Goal: Information Seeking & Learning: Learn about a topic

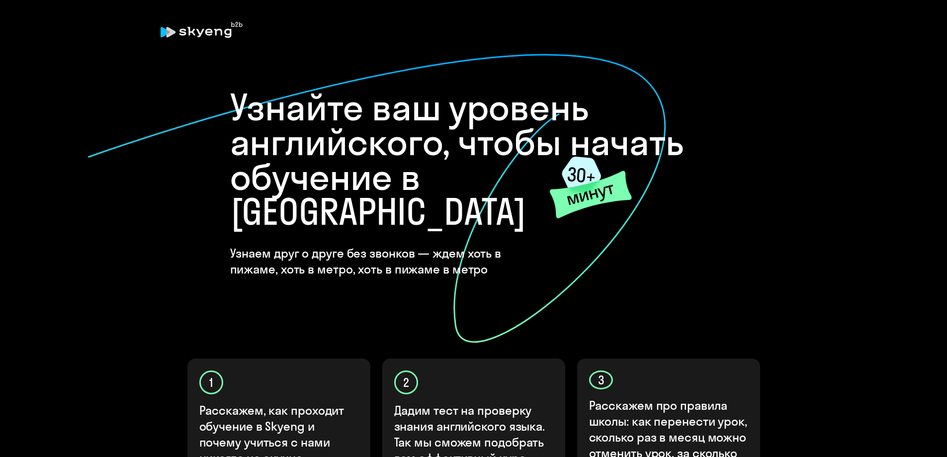
click at [797, 153] on onb-ai-start "Узнайте ваш уровень английского, чтобы начать обучение в [GEOGRAPHIC_DATA] Узна…" at bounding box center [474, 359] width 908 height 589
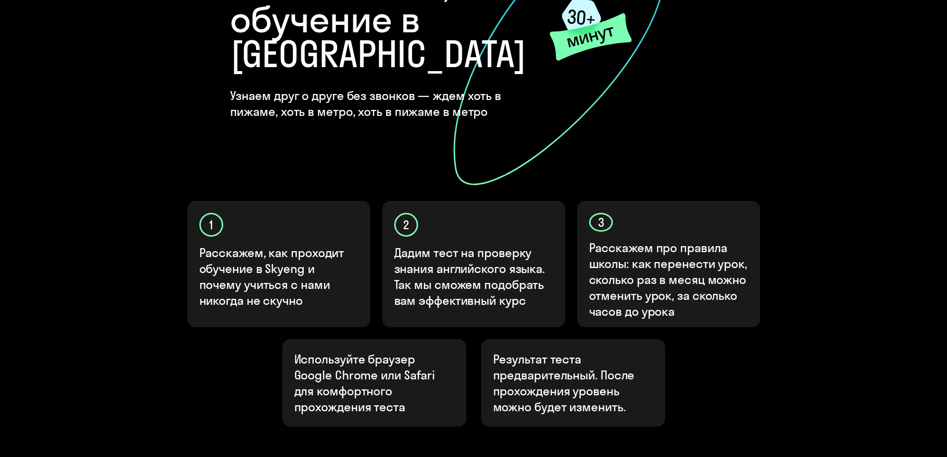
scroll to position [249, 0]
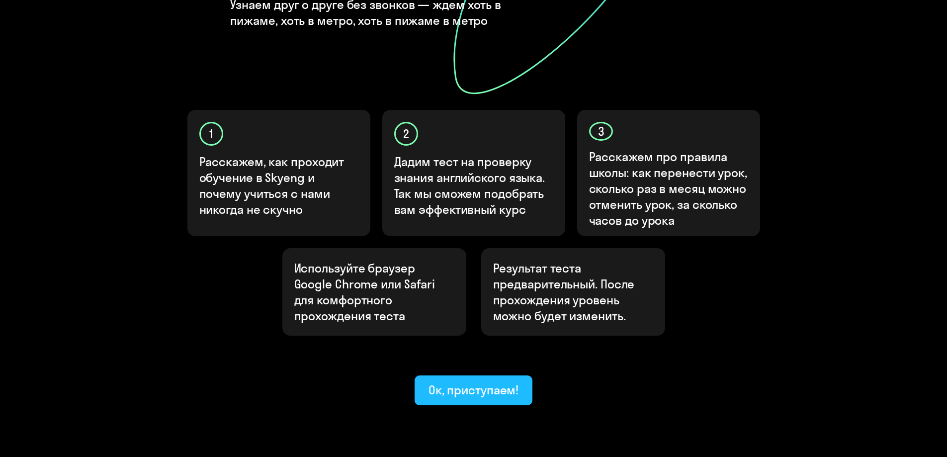
click at [464, 382] on div "Ок, приступаем!" at bounding box center [474, 390] width 91 height 16
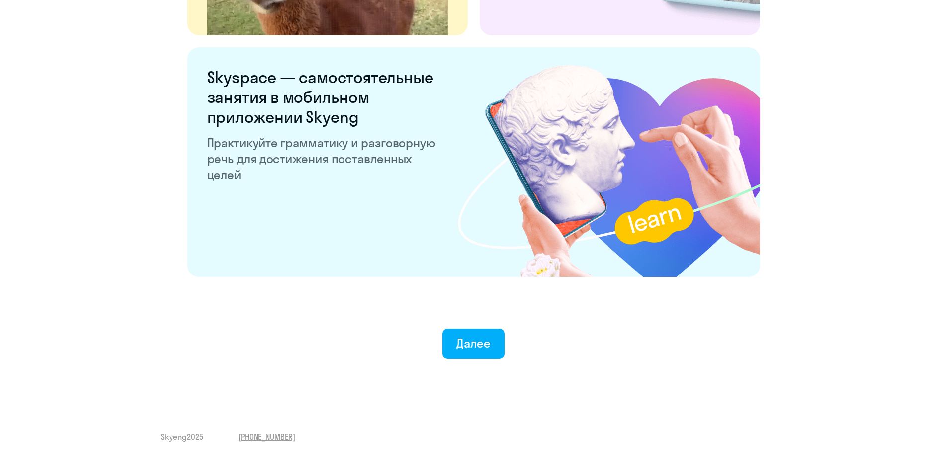
scroll to position [1848, 0]
click at [481, 340] on div "Далее" at bounding box center [474, 343] width 34 height 16
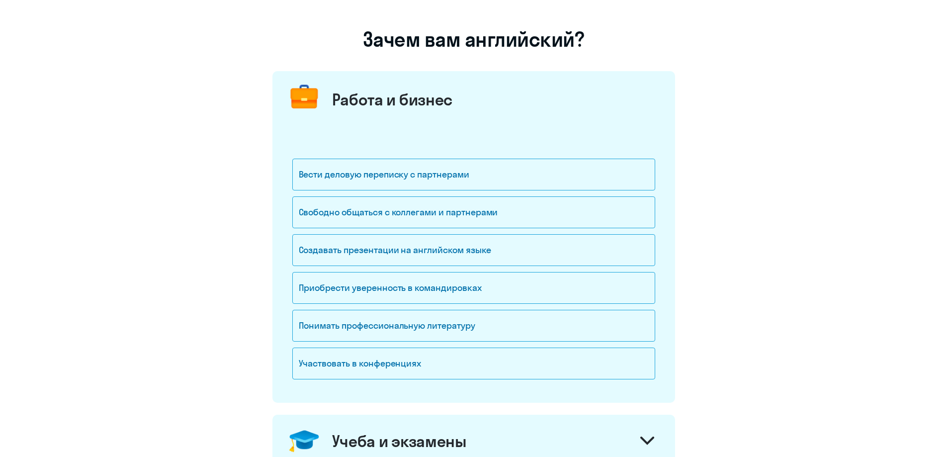
scroll to position [99, 0]
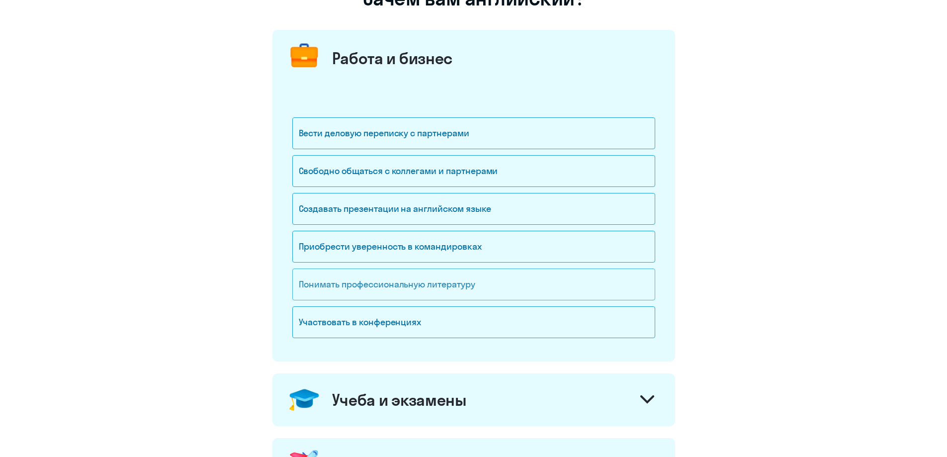
click at [480, 280] on div "Понимать профессиональную литературу" at bounding box center [473, 285] width 363 height 32
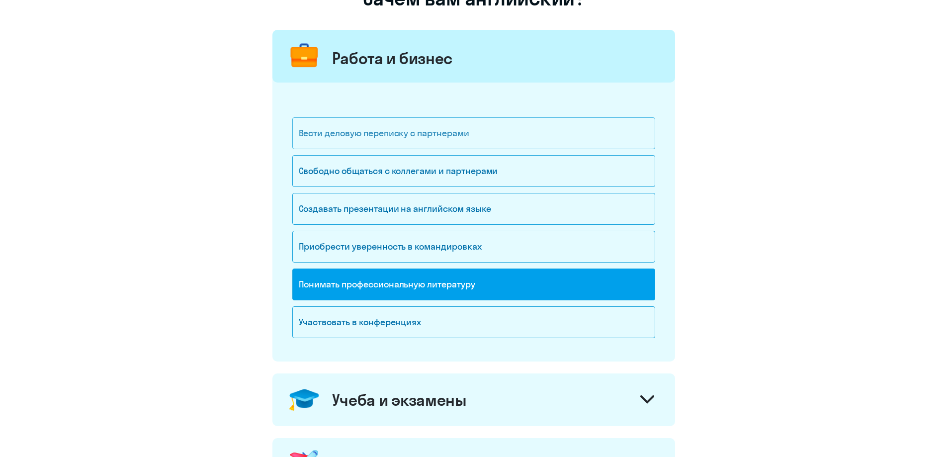
click at [422, 131] on div "Вести деловую переписку с партнерами" at bounding box center [473, 133] width 363 height 32
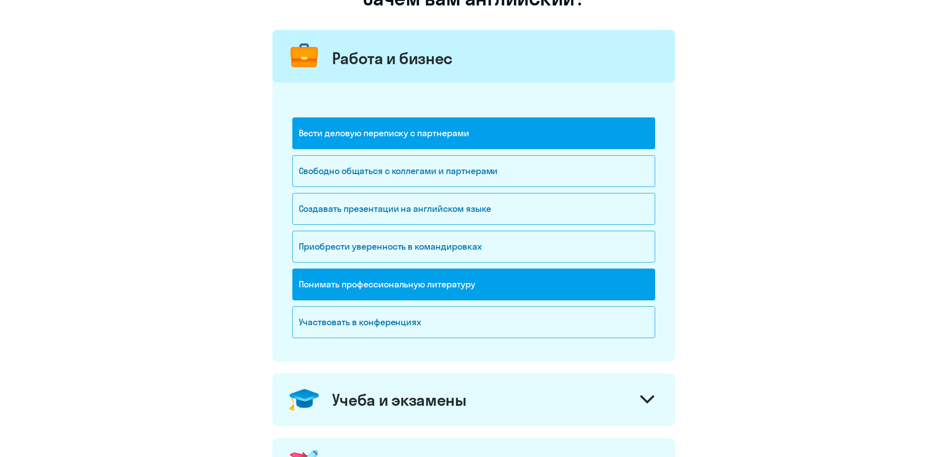
click at [422, 131] on div "Вести деловую переписку с партнерами" at bounding box center [473, 133] width 363 height 32
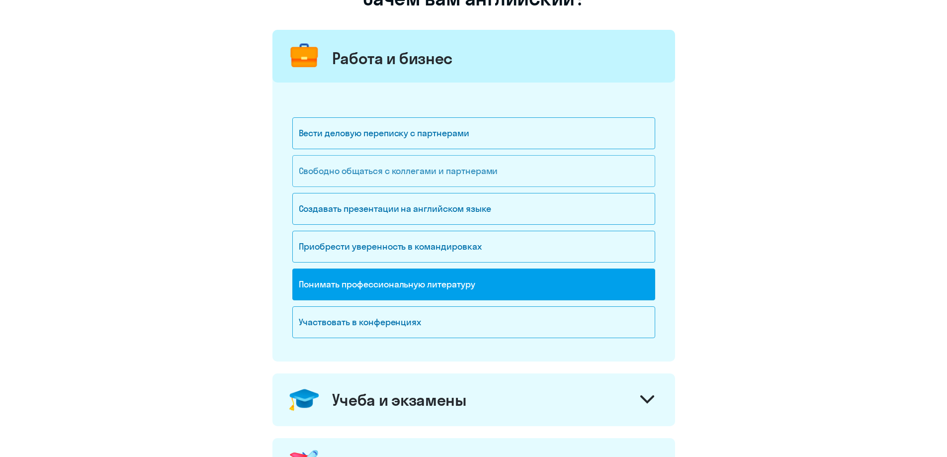
click at [415, 168] on div "Свободно общаться с коллегами и партнерами" at bounding box center [473, 171] width 363 height 32
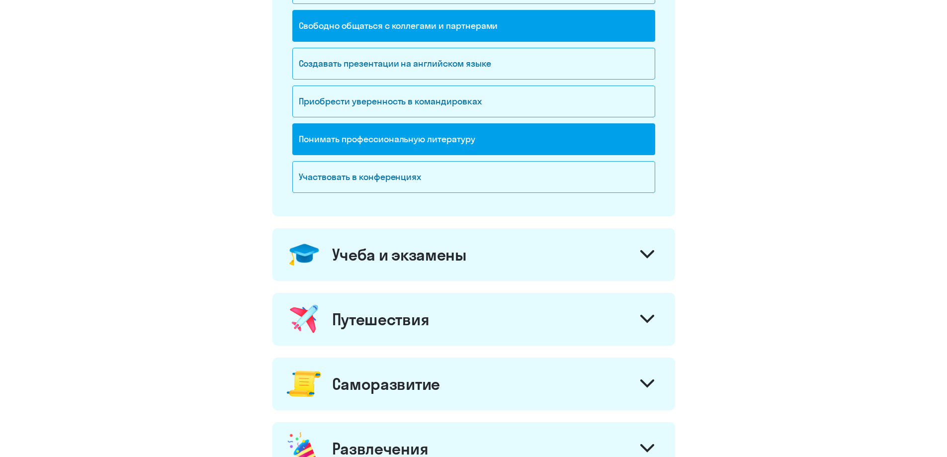
scroll to position [348, 0]
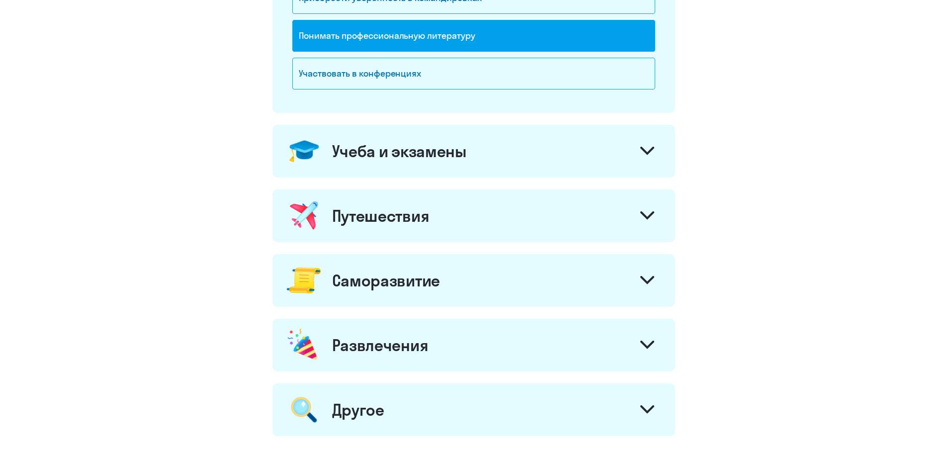
click at [649, 149] on icon at bounding box center [648, 151] width 14 height 8
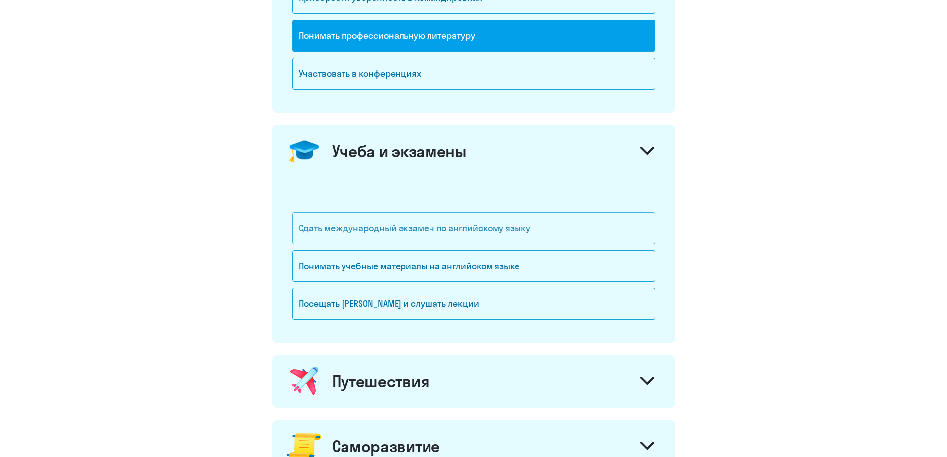
click at [527, 233] on div "Сдать международный экзамен по английскому языку" at bounding box center [473, 228] width 363 height 32
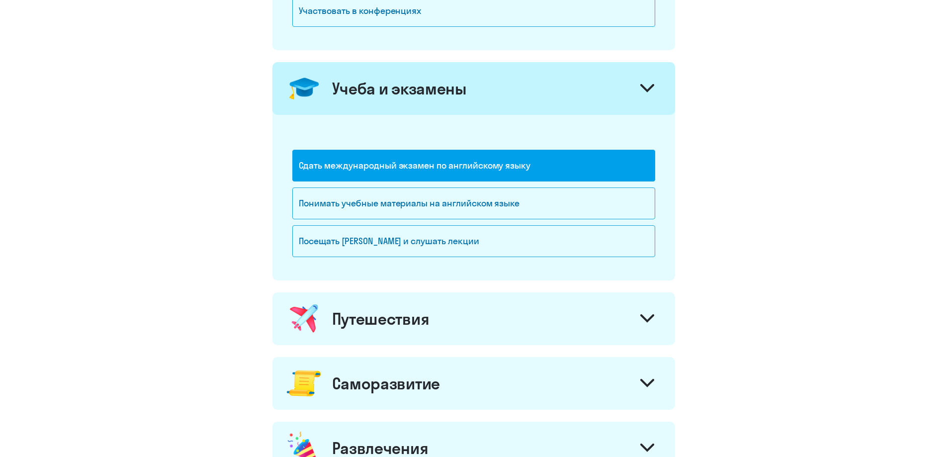
scroll to position [497, 0]
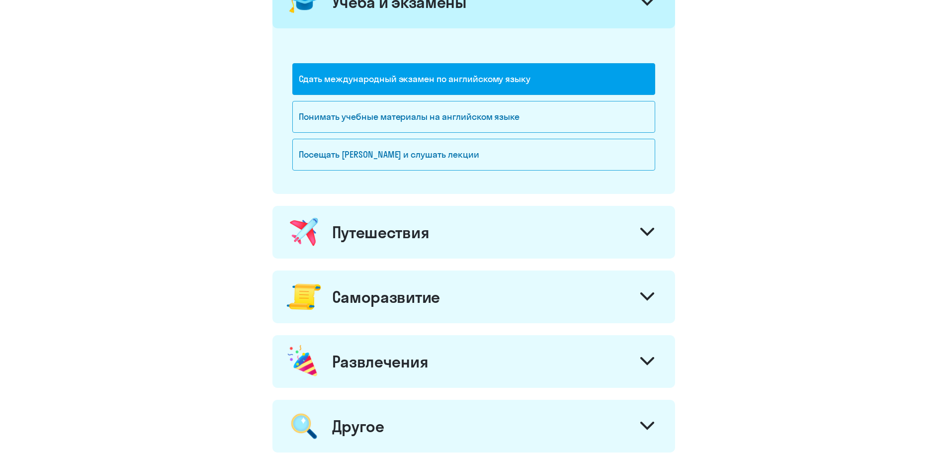
click at [643, 231] on icon at bounding box center [648, 232] width 12 height 6
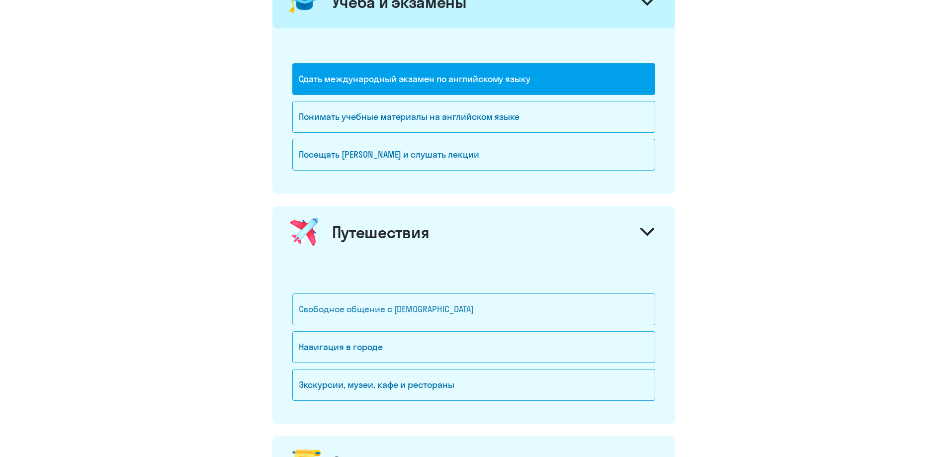
click at [454, 312] on div "Свободное общение с [DEMOGRAPHIC_DATA]" at bounding box center [473, 309] width 363 height 32
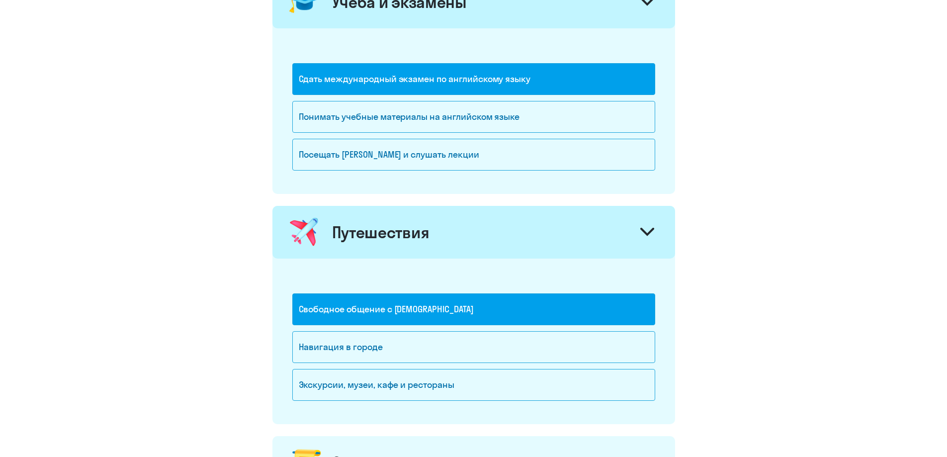
scroll to position [696, 0]
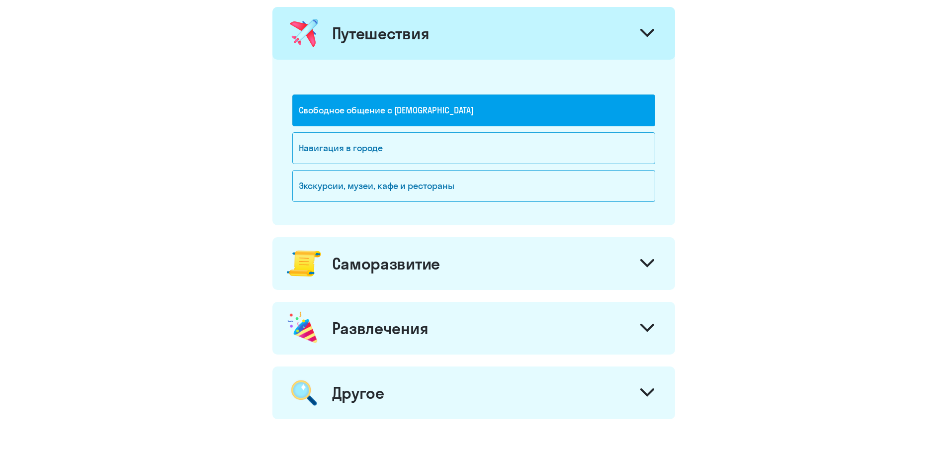
click at [649, 262] on icon at bounding box center [648, 263] width 14 height 8
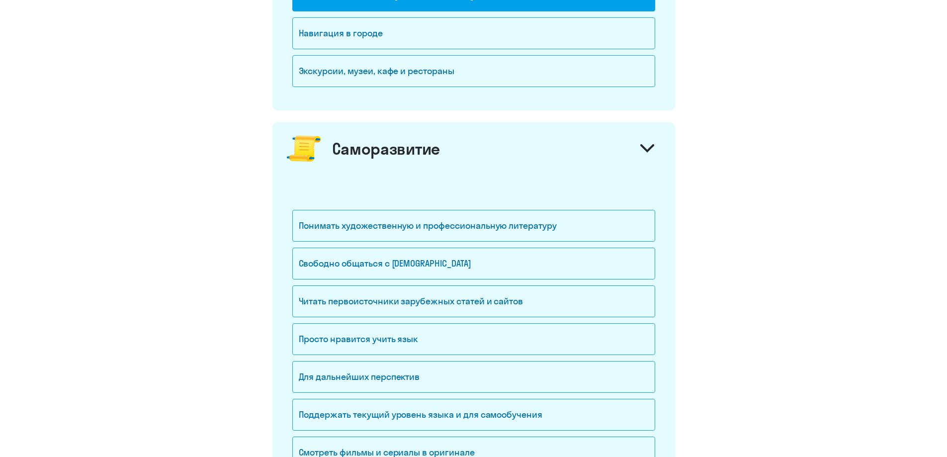
scroll to position [945, 0]
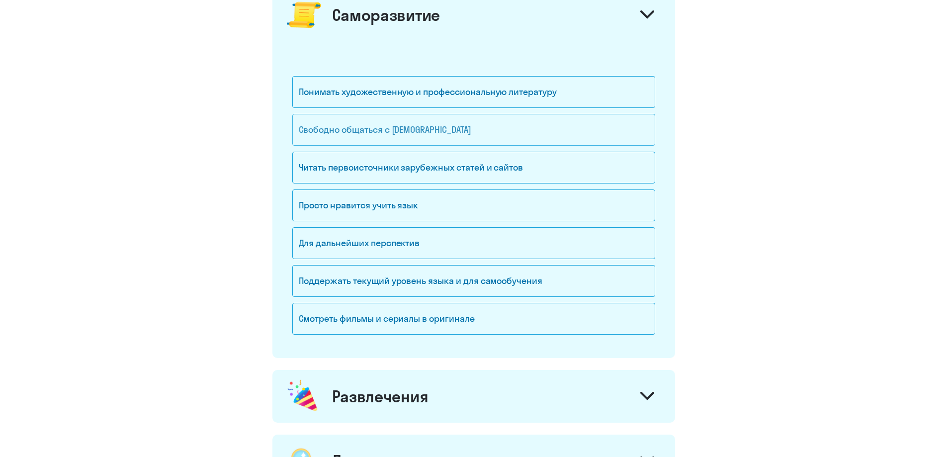
click at [432, 134] on div "Свободно общаться с [DEMOGRAPHIC_DATA]" at bounding box center [473, 130] width 363 height 32
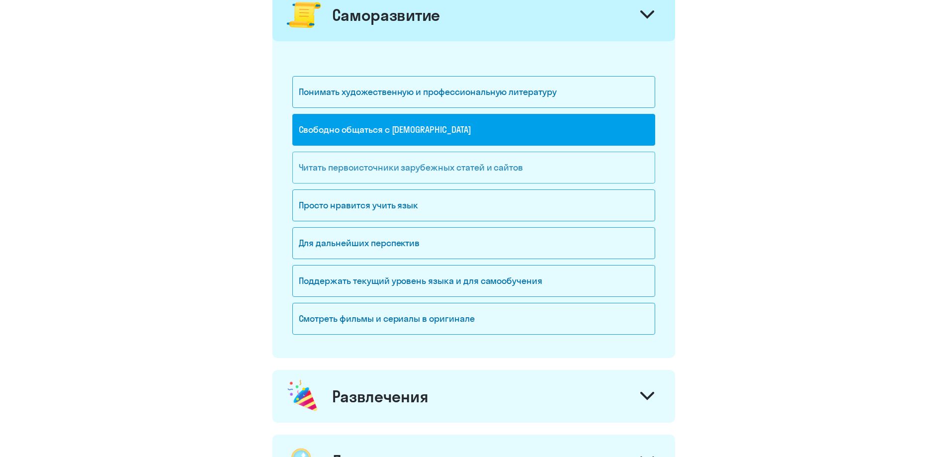
click at [413, 165] on div "Читать первоисточники зарубежных статей и сайтов" at bounding box center [473, 168] width 363 height 32
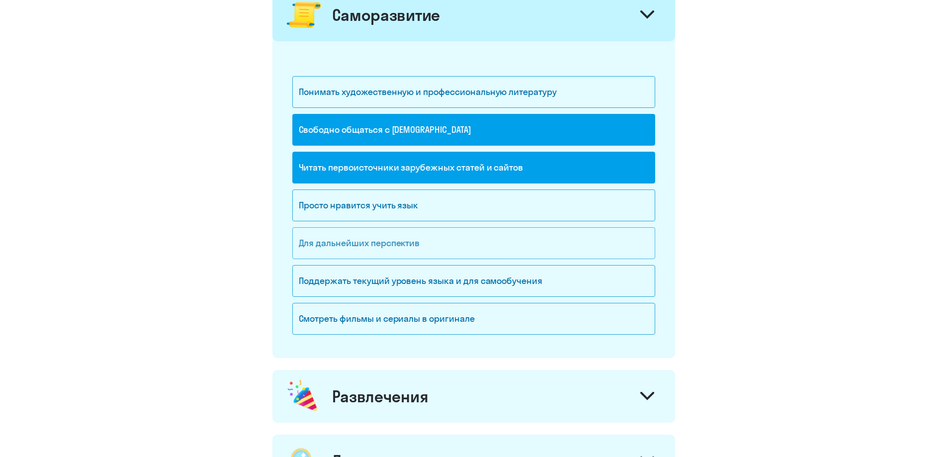
click at [385, 246] on div "Для дальнейших перспектив" at bounding box center [473, 243] width 363 height 32
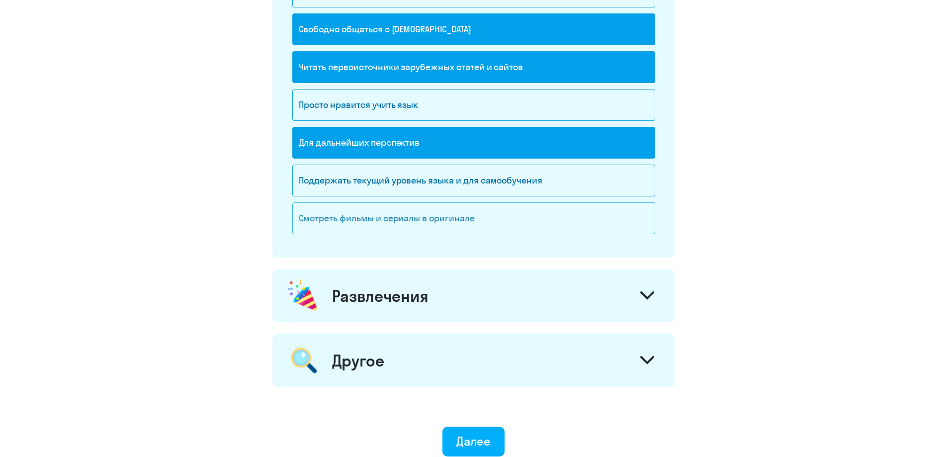
scroll to position [1140, 0]
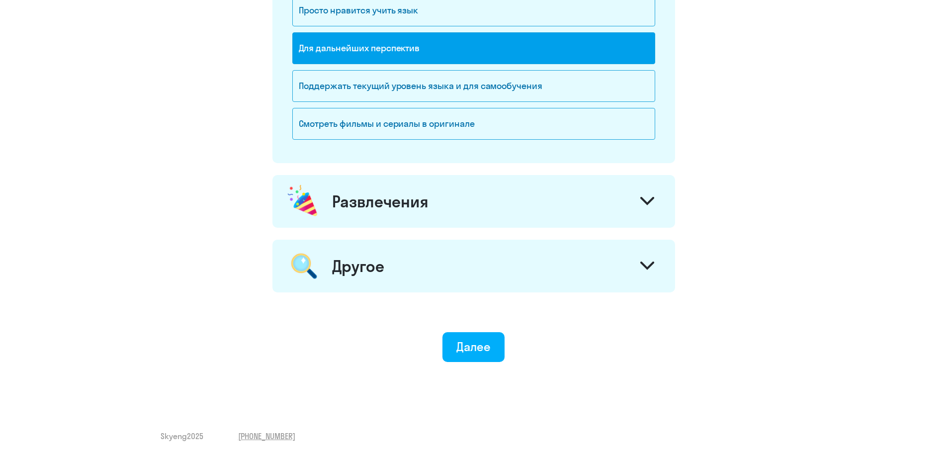
click at [647, 195] on div at bounding box center [648, 202] width 24 height 24
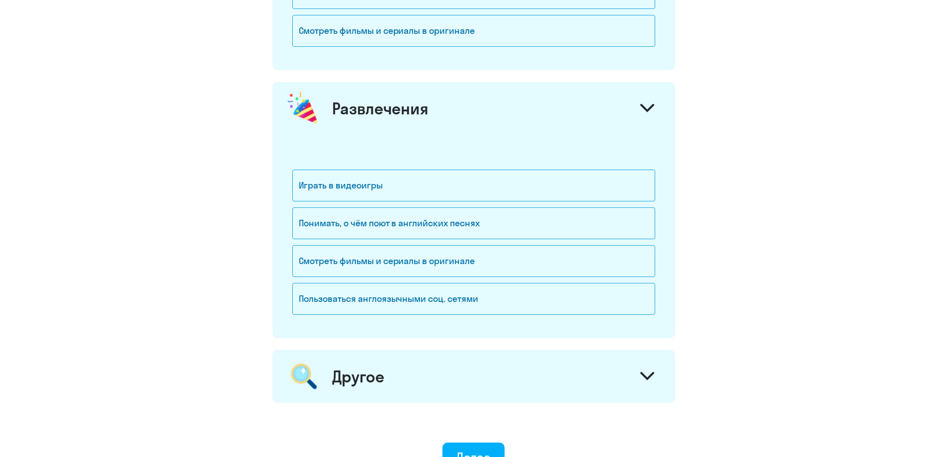
scroll to position [1239, 0]
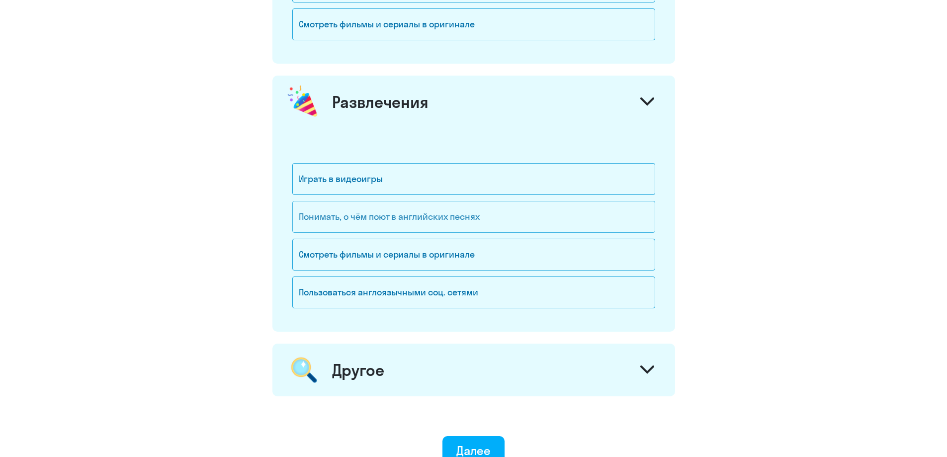
click at [465, 214] on div "Понимать, о чём поют в английских песнях" at bounding box center [473, 217] width 363 height 32
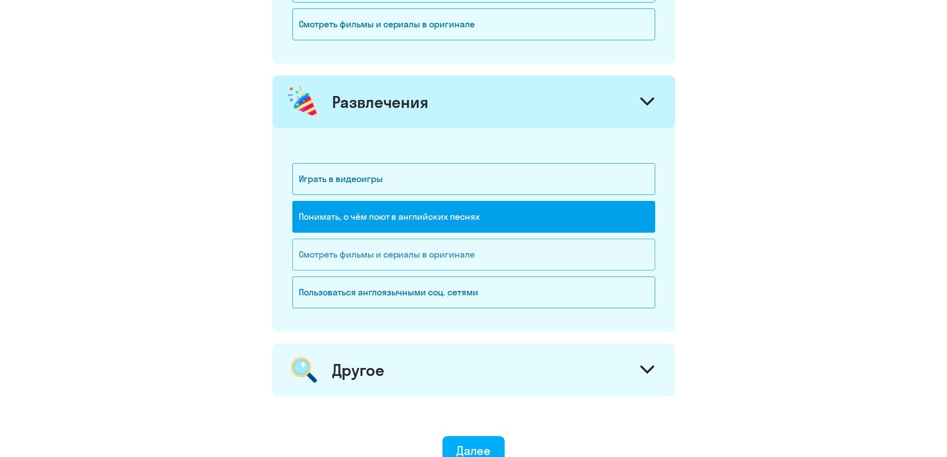
click at [447, 258] on div "Смотреть фильмы и сериалы в оригинале" at bounding box center [473, 255] width 363 height 32
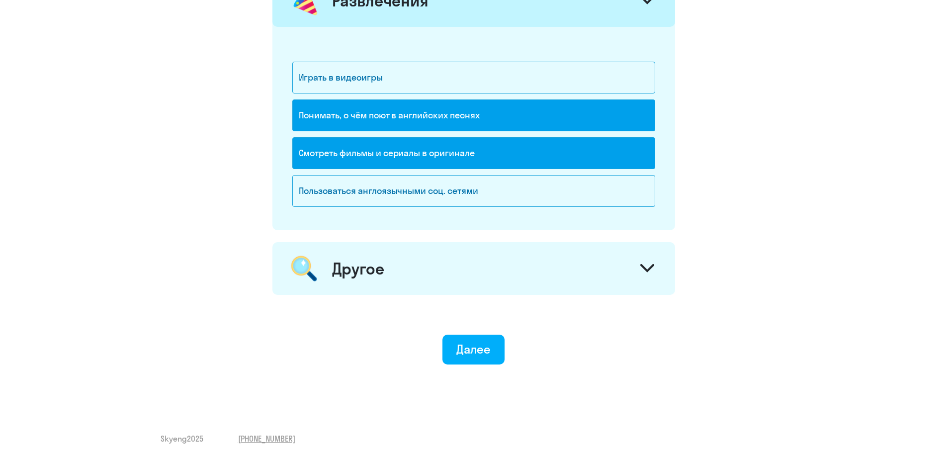
scroll to position [1343, 0]
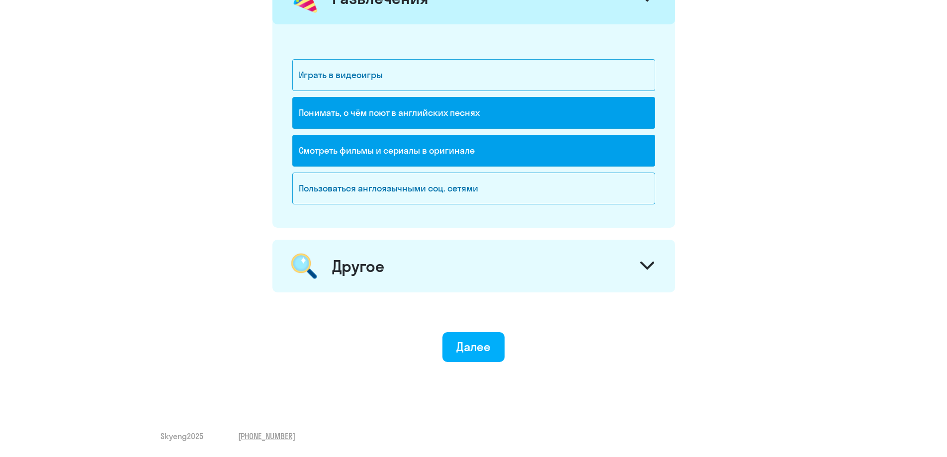
click at [635, 263] on div "Другое" at bounding box center [474, 266] width 403 height 53
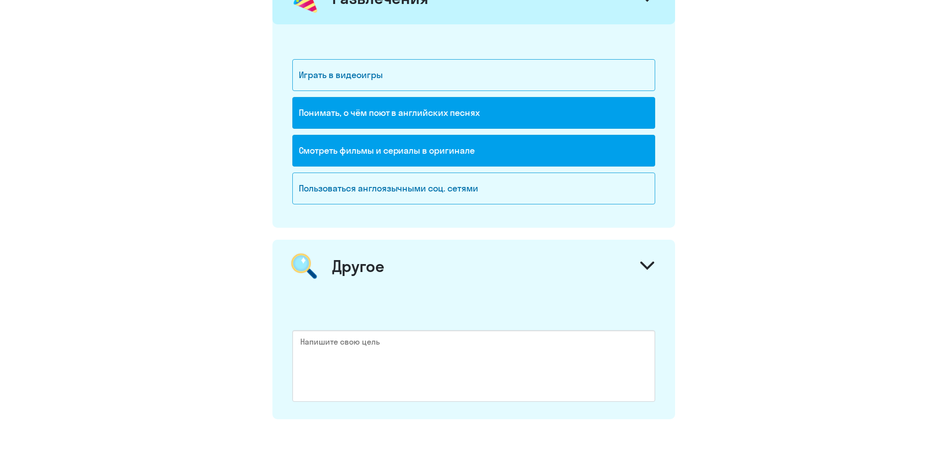
scroll to position [1470, 0]
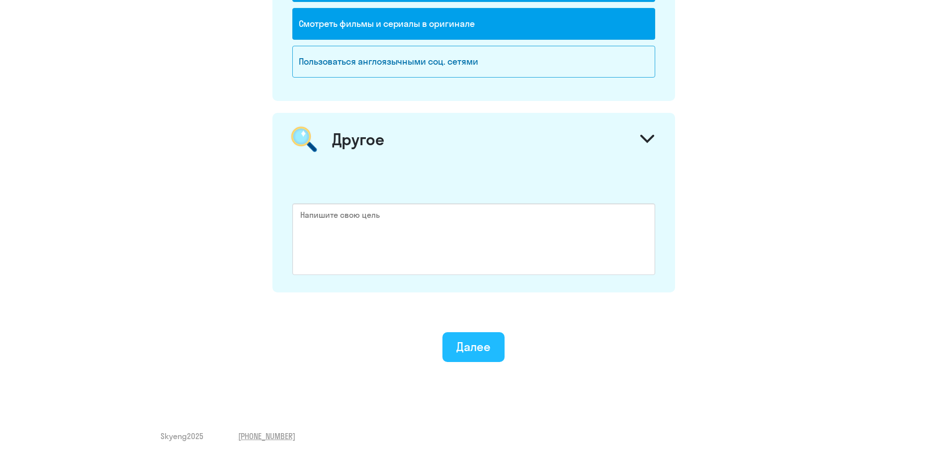
click at [477, 347] on div "Далее" at bounding box center [474, 347] width 34 height 16
